Goal: Find specific page/section: Find specific page/section

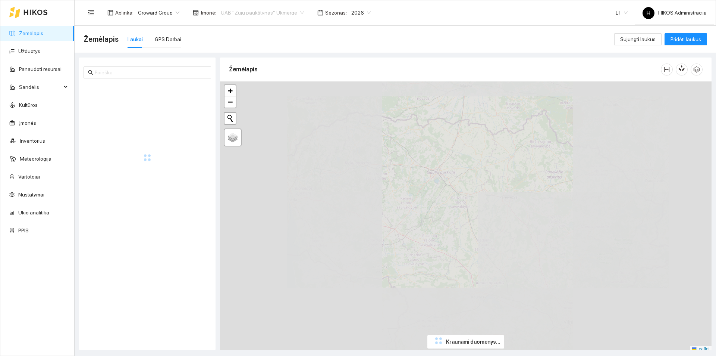
click at [251, 15] on span "UAB "Zujų paukštynas" Ukmerge" at bounding box center [262, 12] width 83 height 11
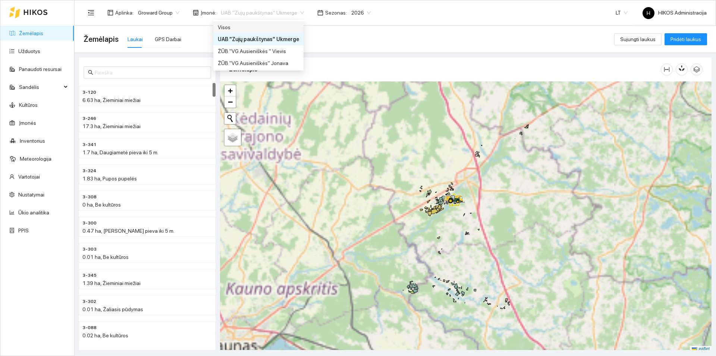
click at [246, 29] on div "Visos" at bounding box center [258, 27] width 81 height 8
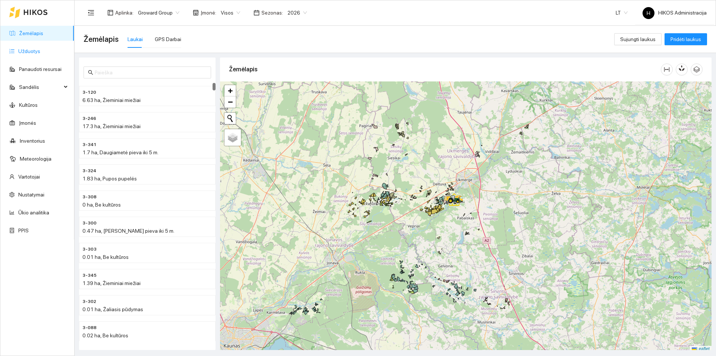
click at [22, 54] on link "Užduotys" at bounding box center [29, 51] width 22 height 6
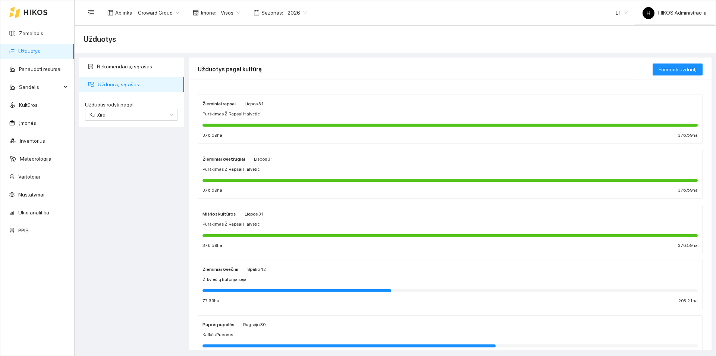
click at [237, 110] on span "Purškimas Ž.Rapsai Halvetic" at bounding box center [231, 113] width 57 height 7
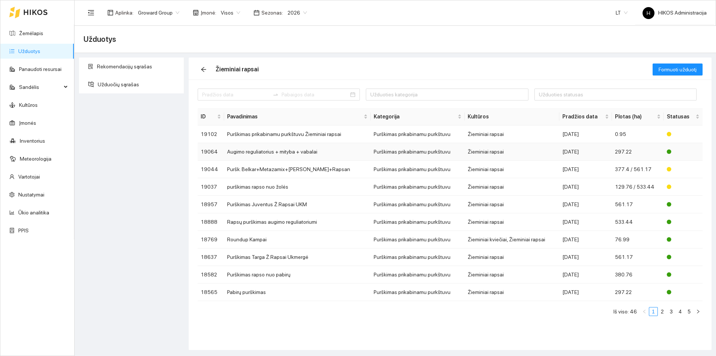
click at [261, 151] on td "Augimo reguliatorius + mityba + vabalai" at bounding box center [297, 152] width 146 height 18
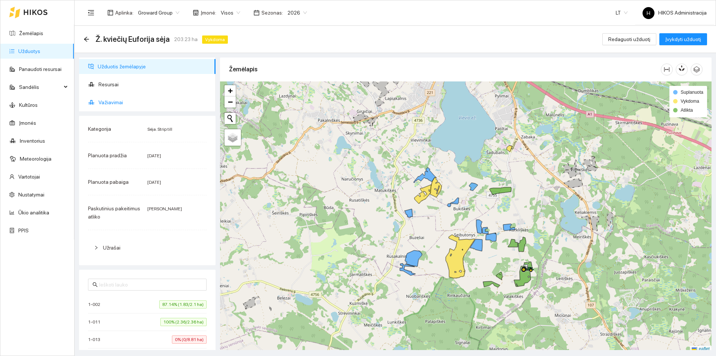
click at [130, 97] on span "Važiavimai" at bounding box center [154, 102] width 111 height 15
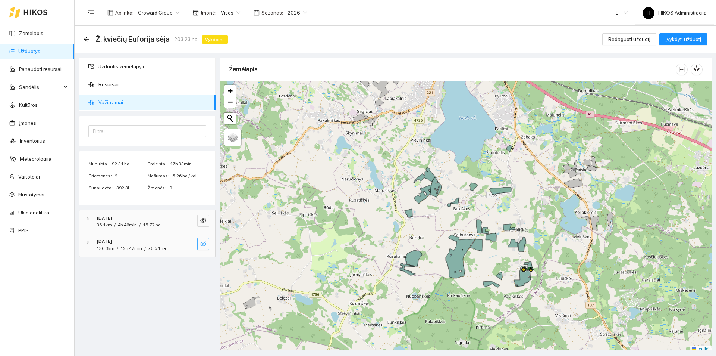
click at [200, 242] on button "button" at bounding box center [203, 244] width 12 height 12
click at [176, 244] on div "[DATE]" at bounding box center [137, 241] width 81 height 7
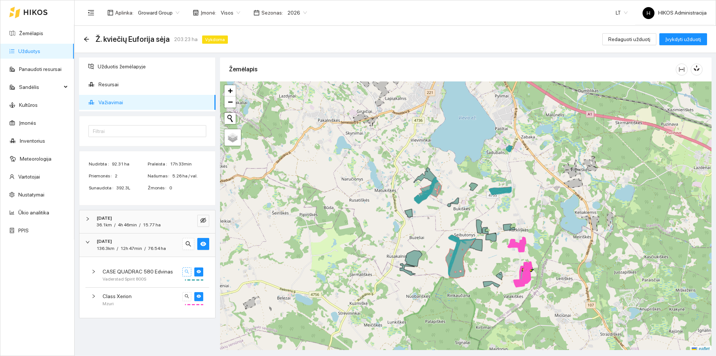
click at [187, 273] on icon "search" at bounding box center [187, 271] width 4 height 4
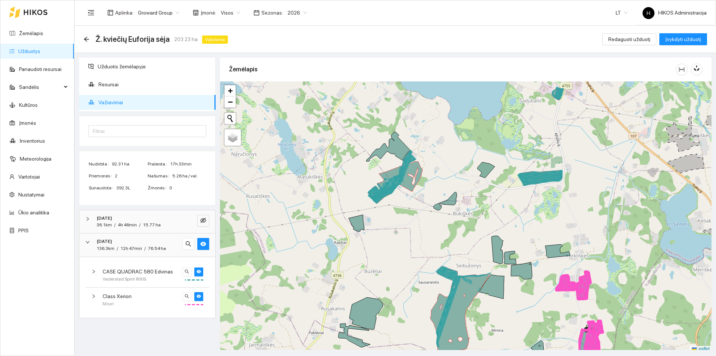
click at [131, 278] on span "Vaderstad Spirit 800S" at bounding box center [125, 278] width 44 height 7
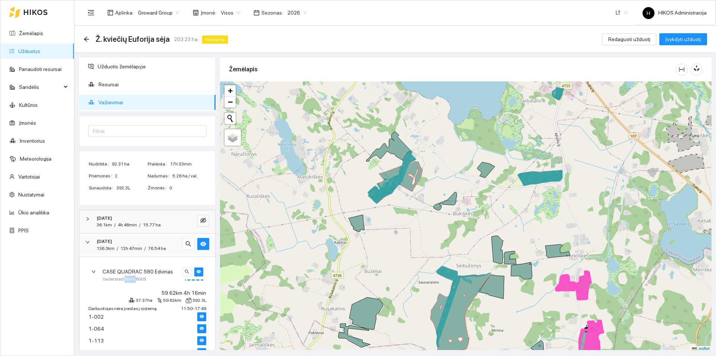
click at [131, 278] on span "Vaderstad Spirit 800S" at bounding box center [125, 278] width 44 height 7
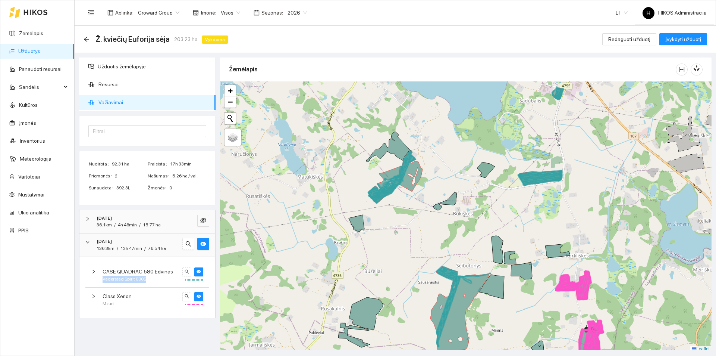
click at [131, 278] on span "Vaderstad Spirit 800S" at bounding box center [125, 278] width 44 height 7
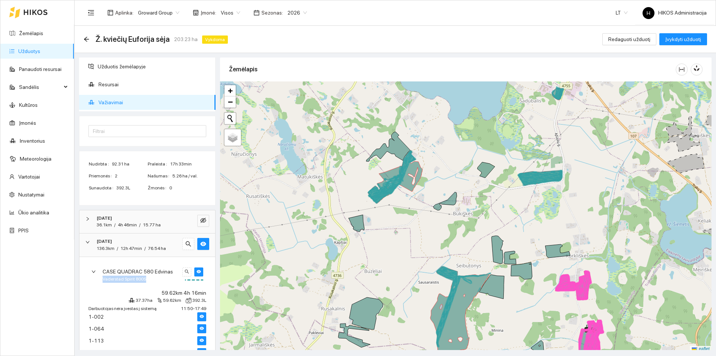
copy div "Vaderstad Spirit 800S"
click at [126, 69] on span "Užduotis žemėlapyje" at bounding box center [154, 66] width 112 height 15
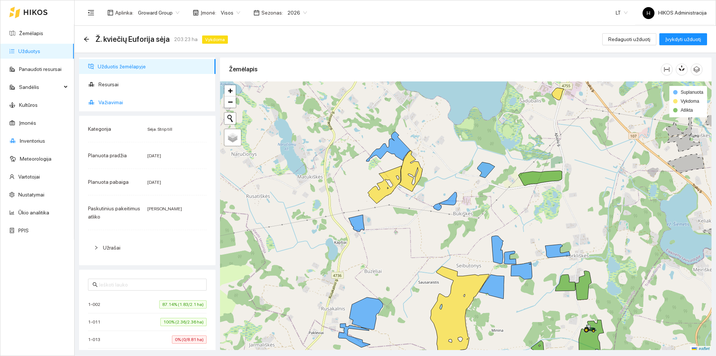
click at [160, 97] on span "Važiavimai" at bounding box center [154, 102] width 111 height 15
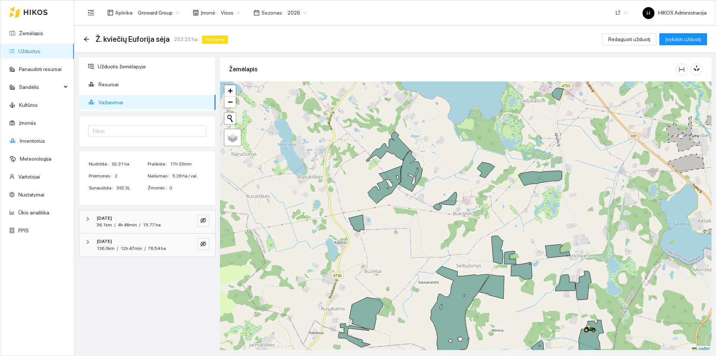
click at [145, 238] on div "[DATE]" at bounding box center [137, 241] width 81 height 7
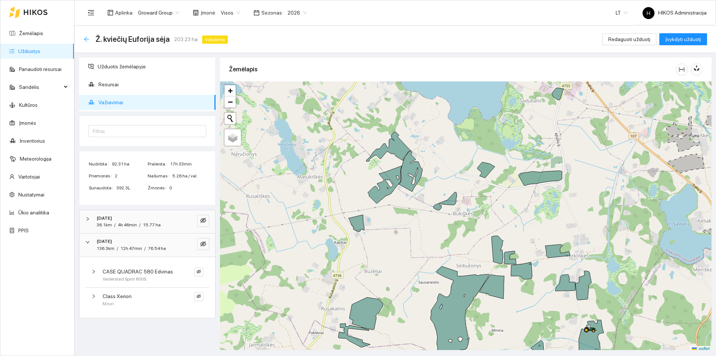
click at [86, 37] on icon "arrow-left" at bounding box center [87, 39] width 6 height 6
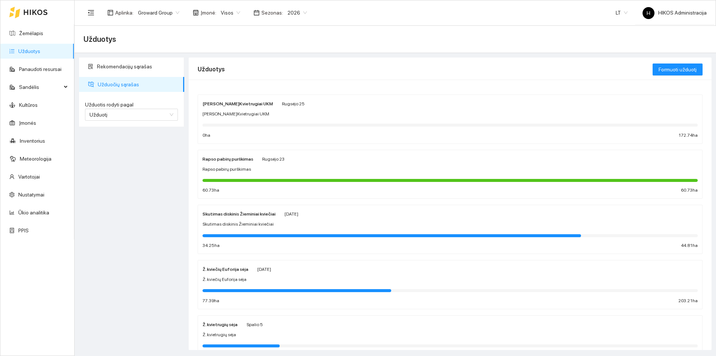
click at [277, 216] on div "Skutimas diskinis Žieminiai kviečiai [DATE]" at bounding box center [251, 213] width 96 height 8
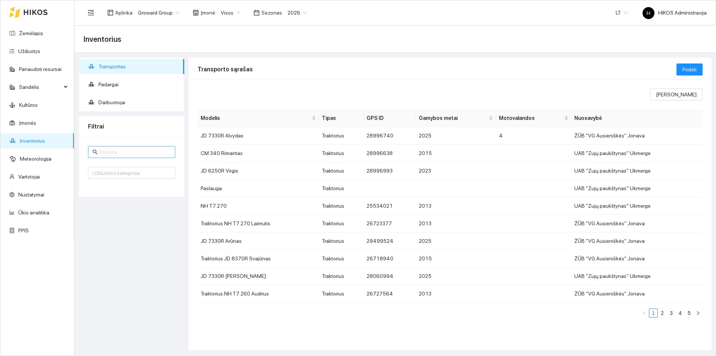
click at [135, 149] on input "text" at bounding box center [135, 152] width 72 height 8
paste input "Vaderstad Spirit 800S"
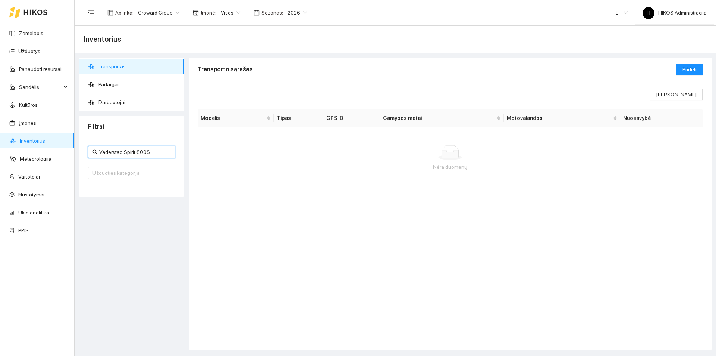
drag, startPoint x: 118, startPoint y: 151, endPoint x: 161, endPoint y: 148, distance: 43.0
click at [161, 148] on input "Vaderstad Spirit 800S" at bounding box center [135, 152] width 72 height 8
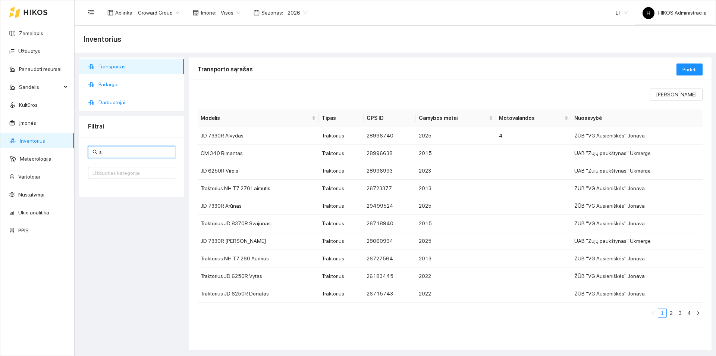
type input "s"
click at [154, 89] on span "Padargai" at bounding box center [139, 84] width 80 height 15
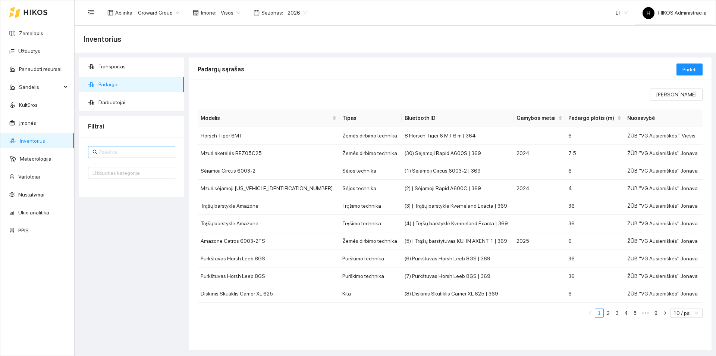
click at [130, 149] on input "text" at bounding box center [135, 152] width 72 height 8
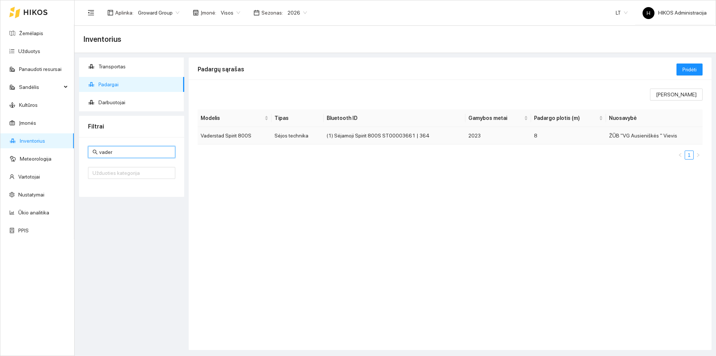
type input "vader"
click at [358, 133] on td "(1) Sėjamoji Spirit 800S ST00003661 | 364" at bounding box center [395, 136] width 142 height 18
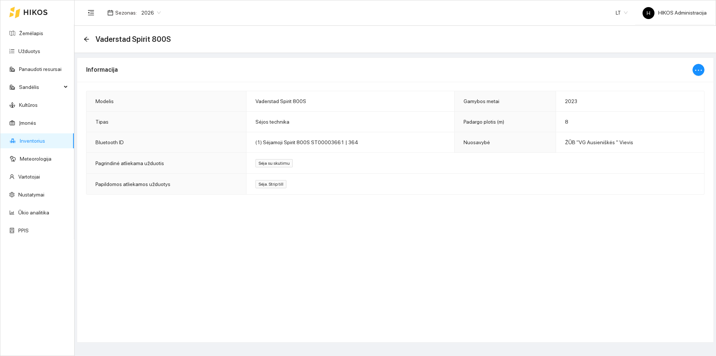
click at [251, 289] on div "Informacija Modelis Vaderstad Spirit 800S Gamybos metai 2023 Tipas Sėjos techni…" at bounding box center [395, 199] width 637 height 285
click at [45, 140] on link "Inventorius" at bounding box center [32, 141] width 25 height 6
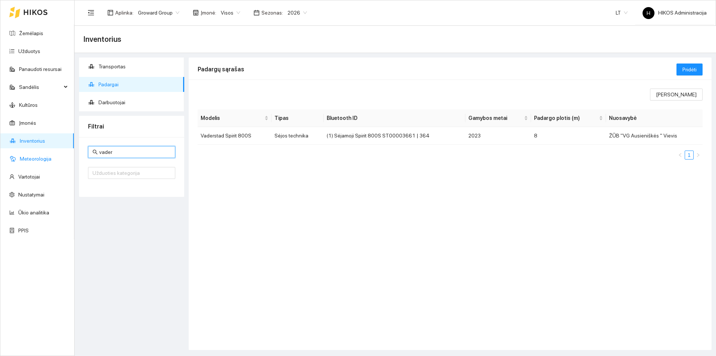
drag, startPoint x: 122, startPoint y: 150, endPoint x: 63, endPoint y: 157, distance: 59.7
click at [63, 157] on section "Žemėlapis Užduotys Panaudoti resursai Sandėlis Kultūros Įmonės Inventorius Mete…" at bounding box center [358, 178] width 716 height 356
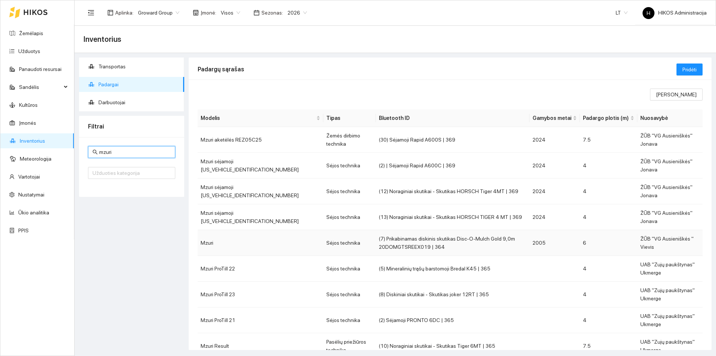
type input "mzuri"
click at [252, 249] on td "Mzuri" at bounding box center [261, 243] width 126 height 26
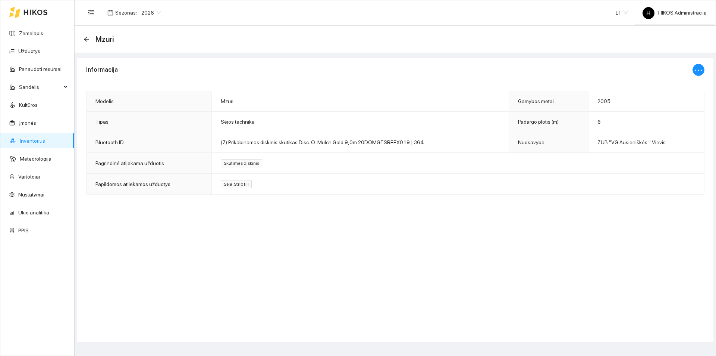
click at [217, 282] on div "Informacija Modelis Mzuri Gamybos metai 2005 Tipas Sėjos technika Padargo ploti…" at bounding box center [395, 199] width 637 height 285
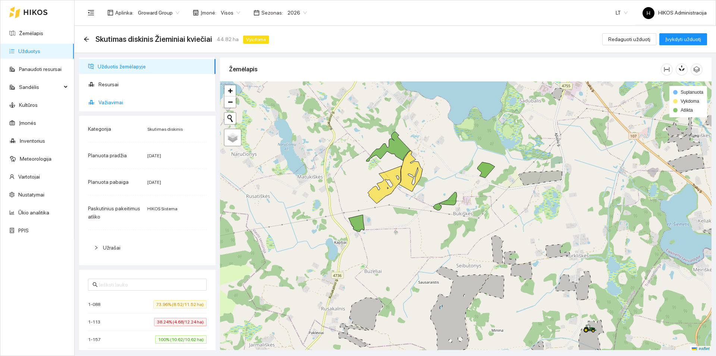
click at [116, 107] on span "Važiavimai" at bounding box center [154, 102] width 111 height 15
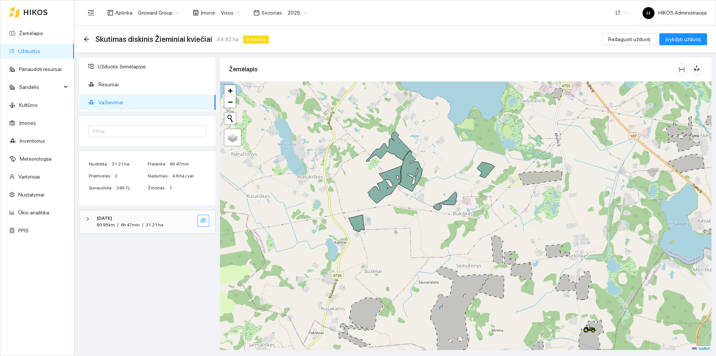
click at [199, 218] on button "button" at bounding box center [203, 221] width 12 height 12
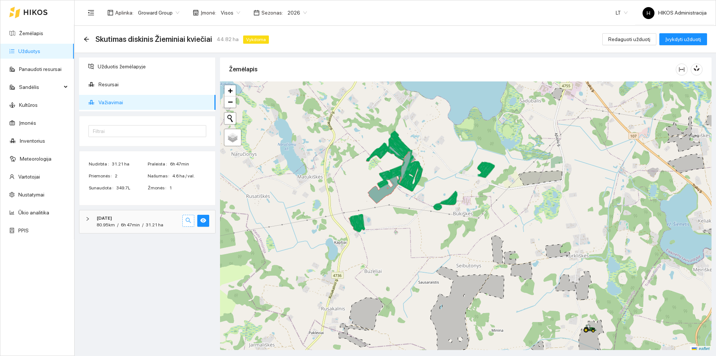
click at [189, 221] on icon "search" at bounding box center [188, 220] width 6 height 6
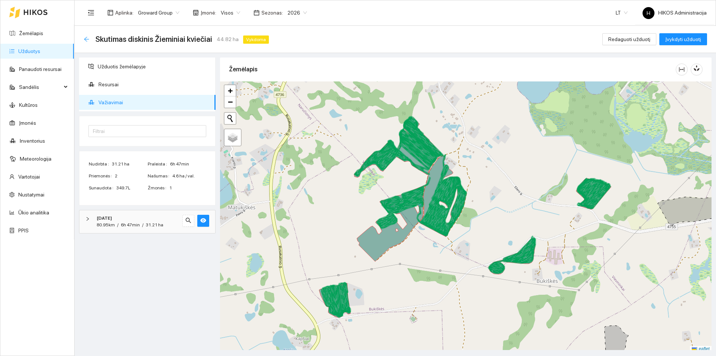
click at [84, 38] on icon "arrow-left" at bounding box center [87, 39] width 6 height 6
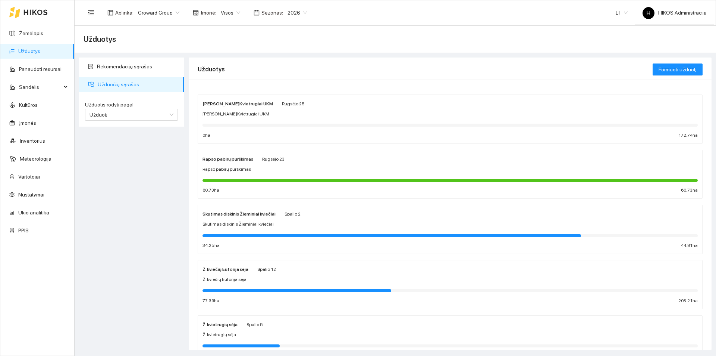
click at [248, 277] on div "Ž. kviečių Euforija sėja" at bounding box center [451, 279] width 496 height 7
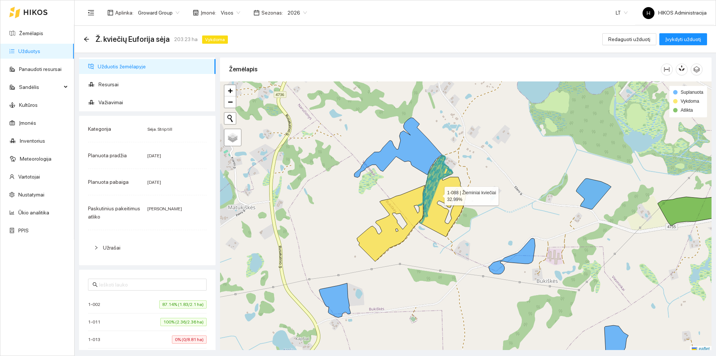
scroll to position [2, 0]
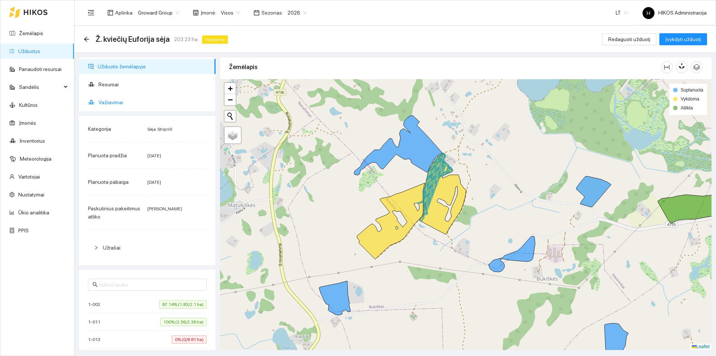
click at [116, 106] on span "Važiavimai" at bounding box center [154, 102] width 111 height 15
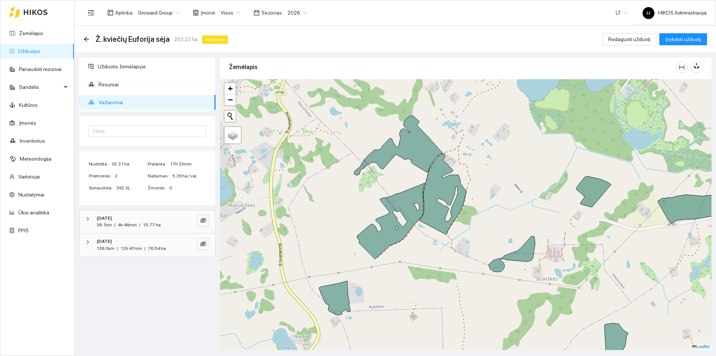
click at [180, 239] on span "[DATE] 136.3km / 12h 47min / 76.54 ha" at bounding box center [138, 245] width 88 height 14
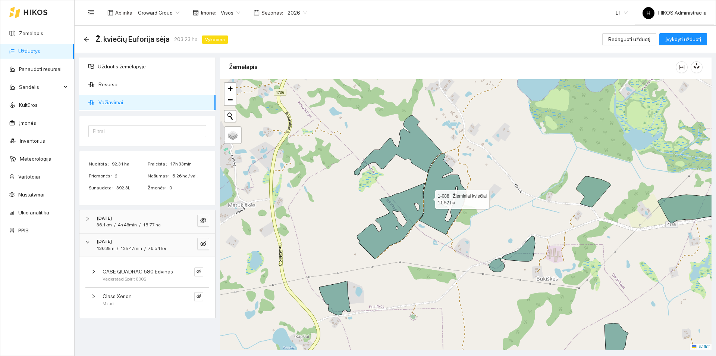
click at [431, 194] on icon at bounding box center [442, 193] width 47 height 81
click at [431, 194] on icon at bounding box center [436, 187] width 33 height 68
click at [400, 196] on icon at bounding box center [391, 221] width 68 height 76
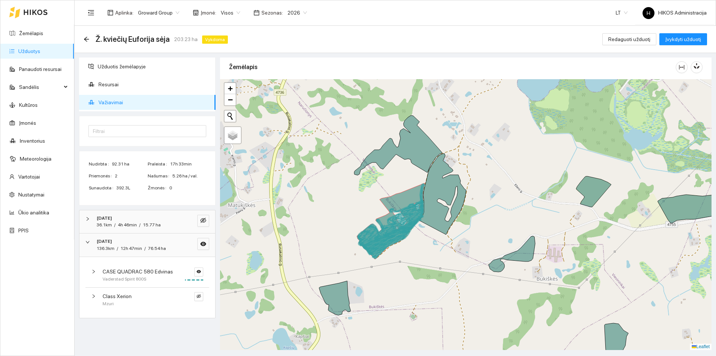
drag, startPoint x: 397, startPoint y: 199, endPoint x: 405, endPoint y: 201, distance: 8.0
click at [397, 200] on icon at bounding box center [391, 221] width 68 height 76
click at [435, 187] on icon at bounding box center [442, 193] width 47 height 81
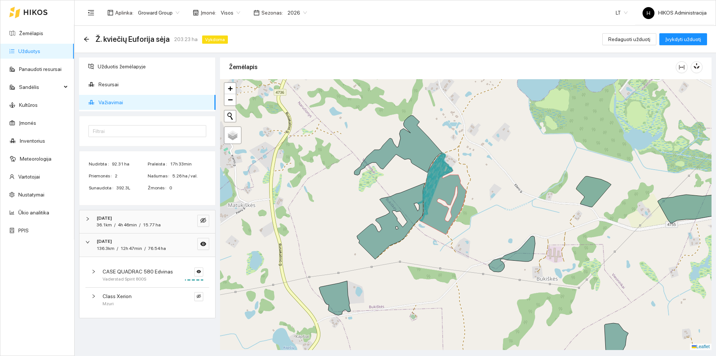
click at [429, 191] on icon at bounding box center [436, 187] width 33 height 68
click at [85, 37] on icon "arrow-left" at bounding box center [87, 39] width 6 height 6
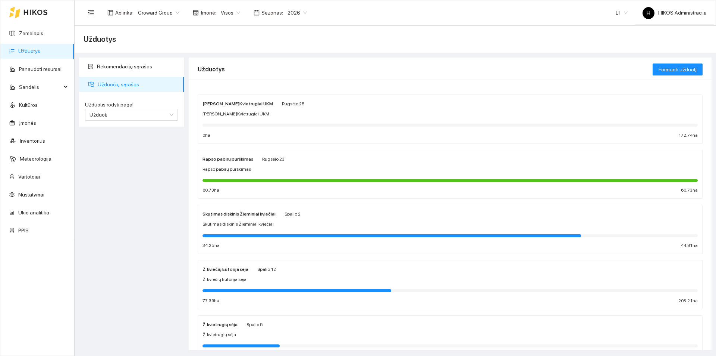
click at [243, 278] on span "Ž. kviečių Euforija sėja" at bounding box center [225, 279] width 44 height 7
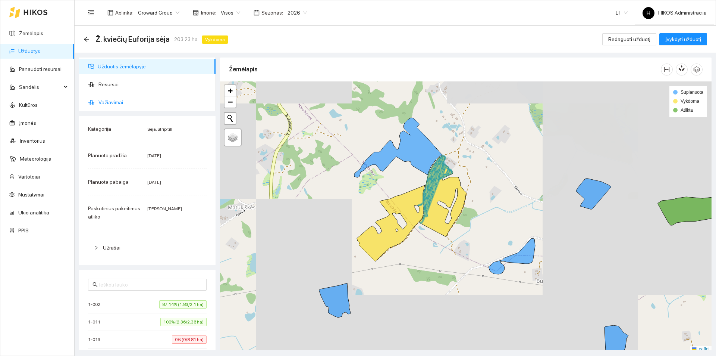
click at [140, 101] on span "Važiavimai" at bounding box center [154, 102] width 111 height 15
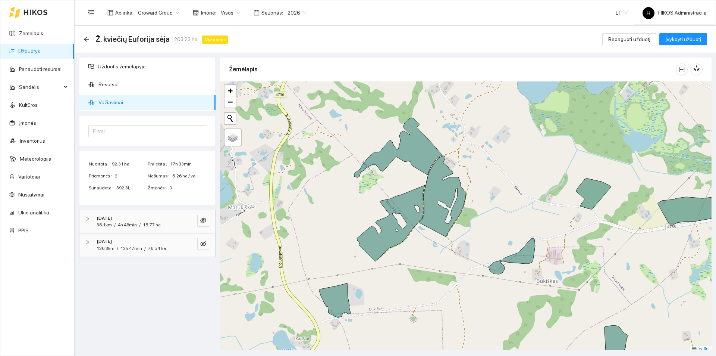
click at [144, 248] on span "/" at bounding box center [144, 248] width 1 height 5
